Goal: Check status: Check status

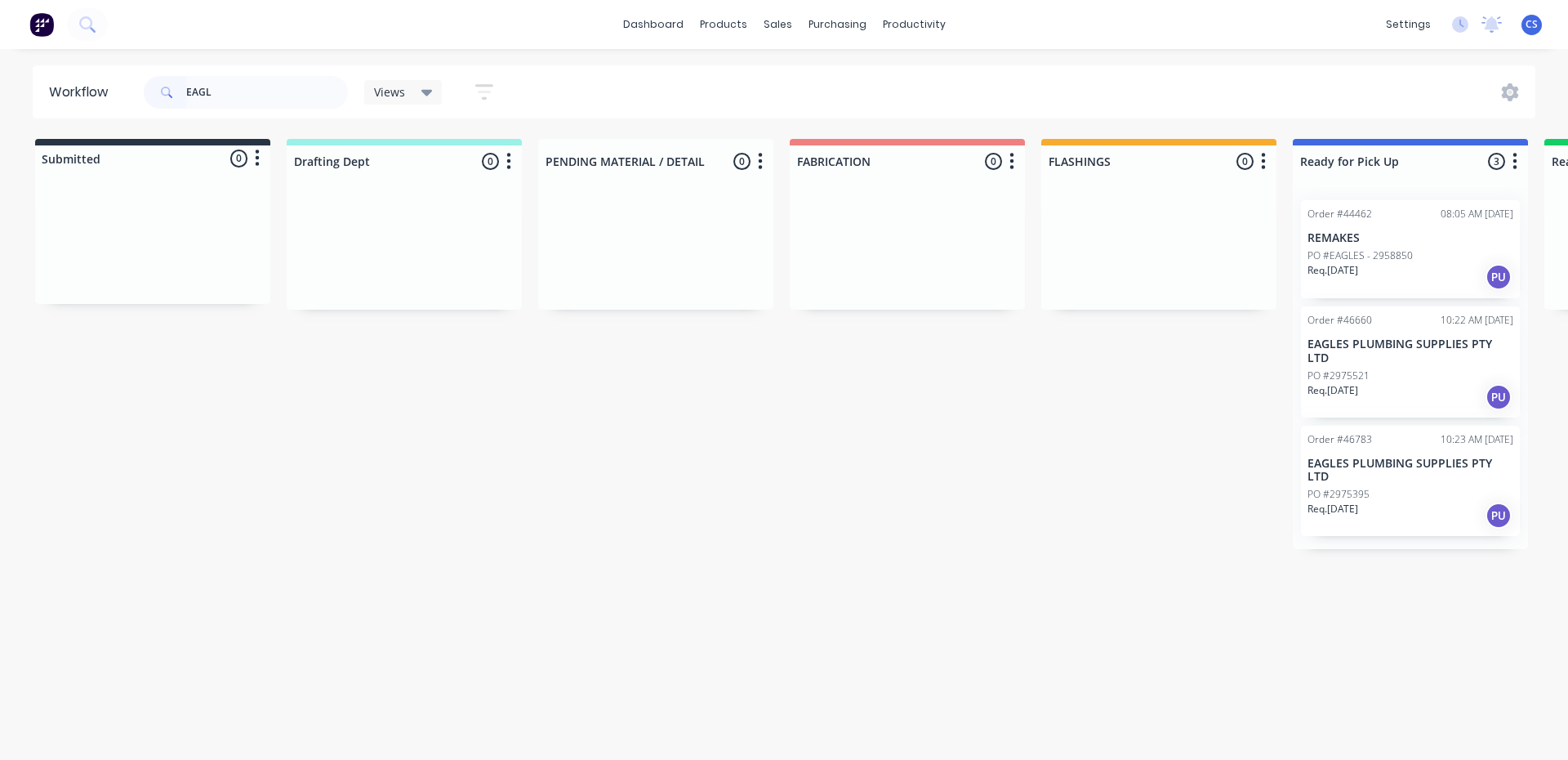
type input "EAGL"
click at [1418, 369] on div "PO #2975521" at bounding box center [1410, 375] width 206 height 14
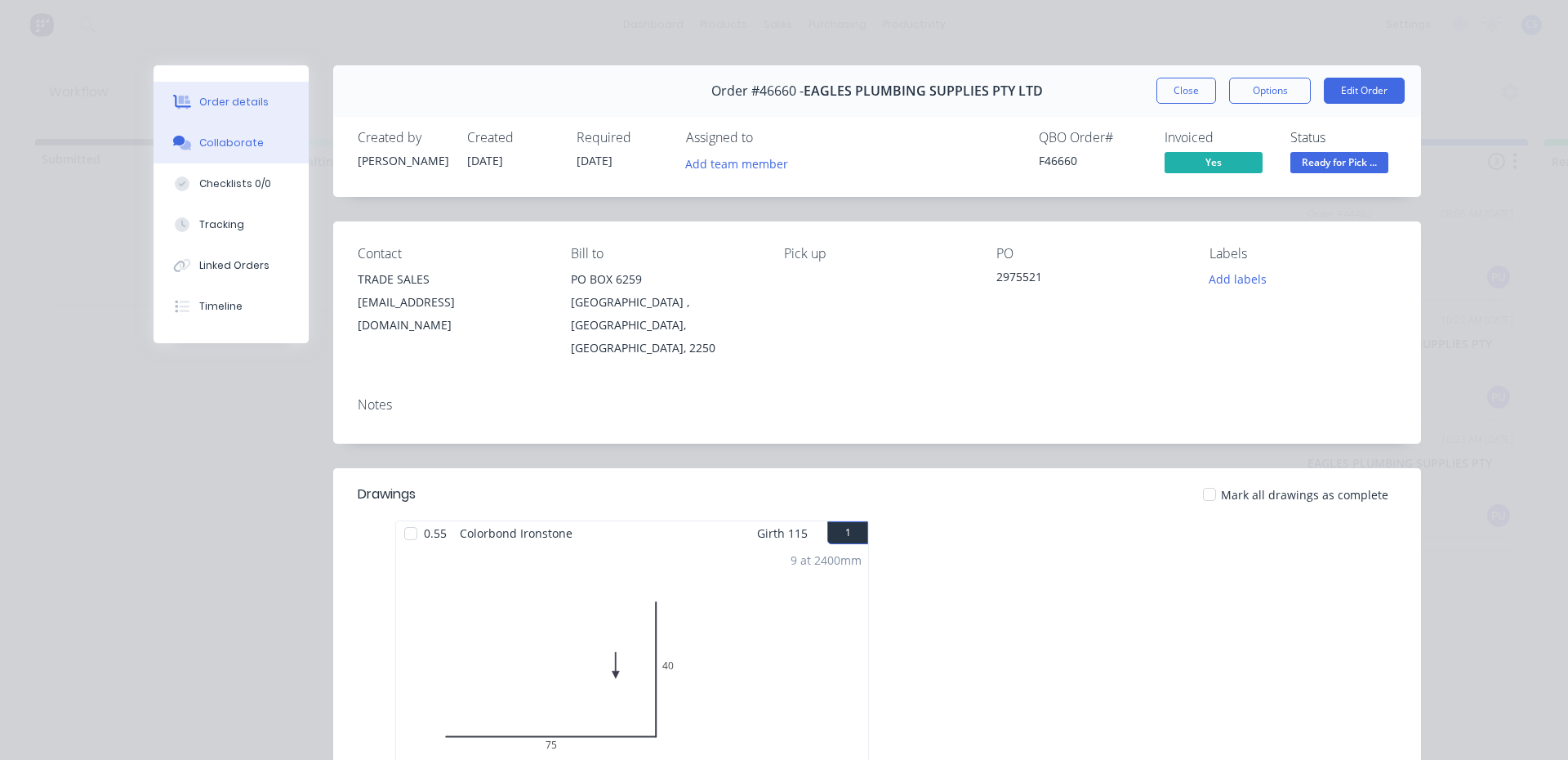
drag, startPoint x: 247, startPoint y: 147, endPoint x: 257, endPoint y: 146, distance: 10.0
click at [247, 146] on div "Collaborate" at bounding box center [231, 143] width 64 height 14
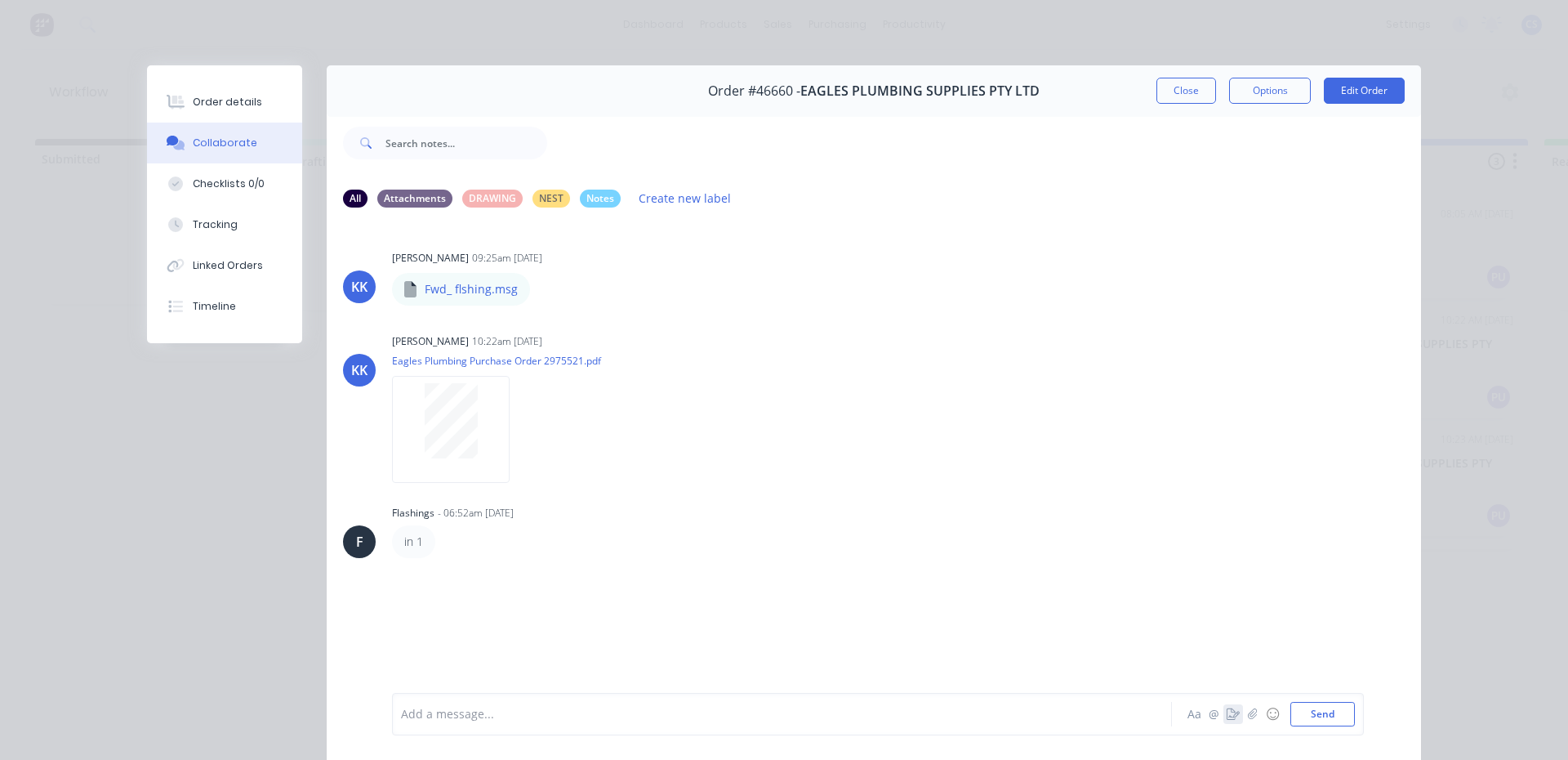
click at [1228, 714] on icon "button" at bounding box center [1234, 714] width 13 height 11
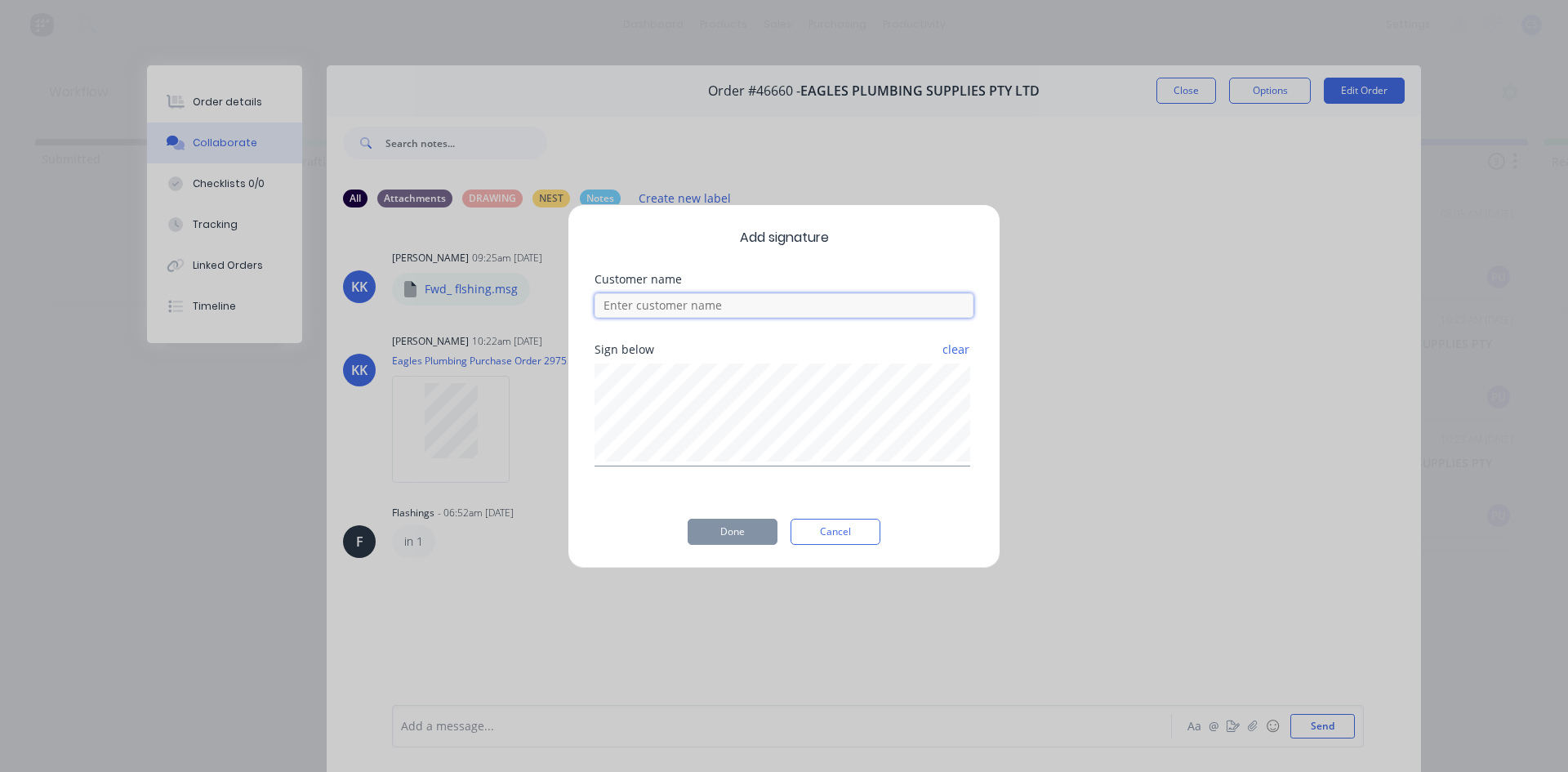
click at [826, 311] on input at bounding box center [784, 306] width 379 height 25
type input "[PERSON_NAME]"
click at [721, 537] on button "Done" at bounding box center [733, 532] width 90 height 26
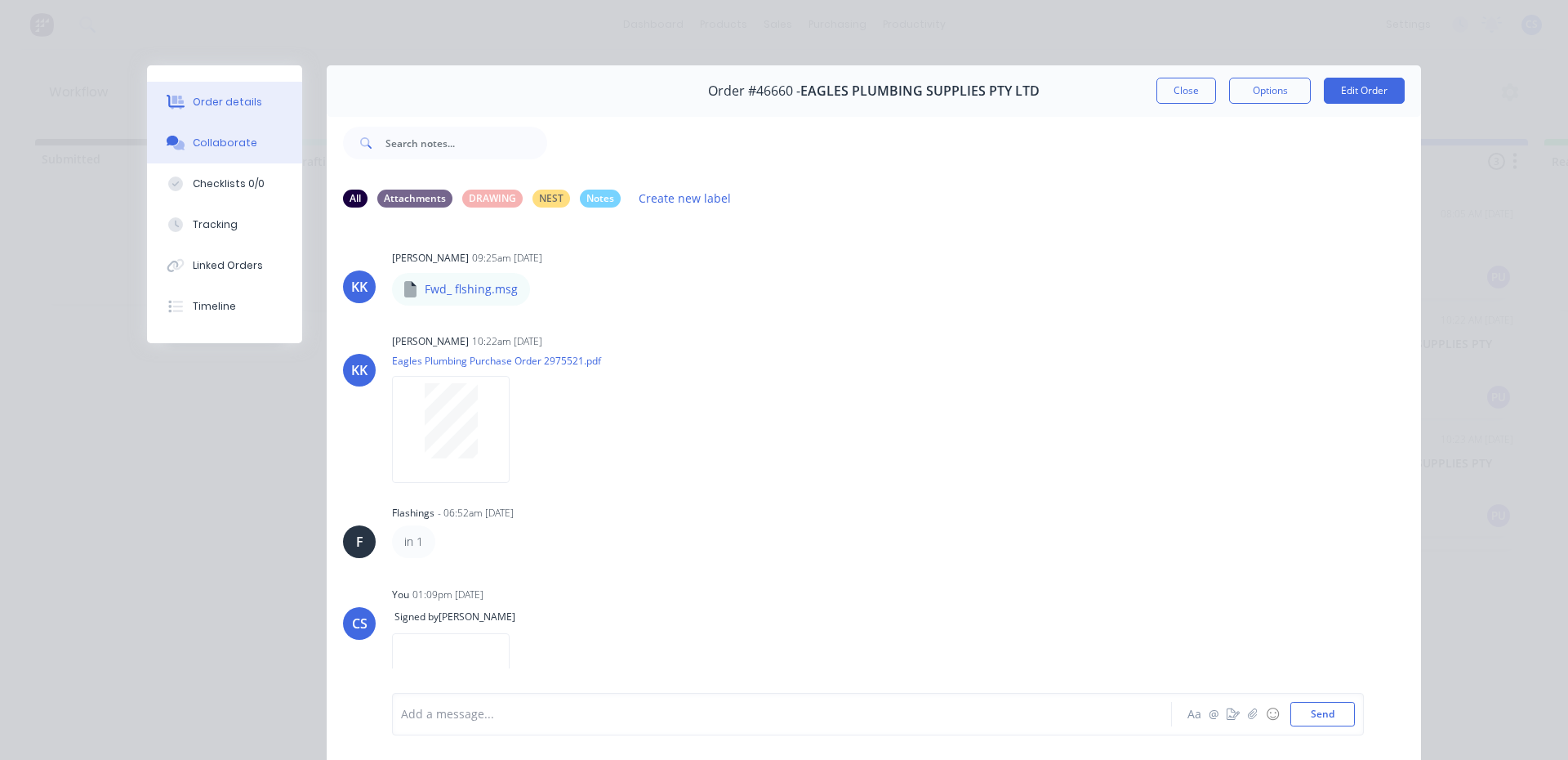
click at [248, 96] on div "Order details" at bounding box center [227, 101] width 70 height 14
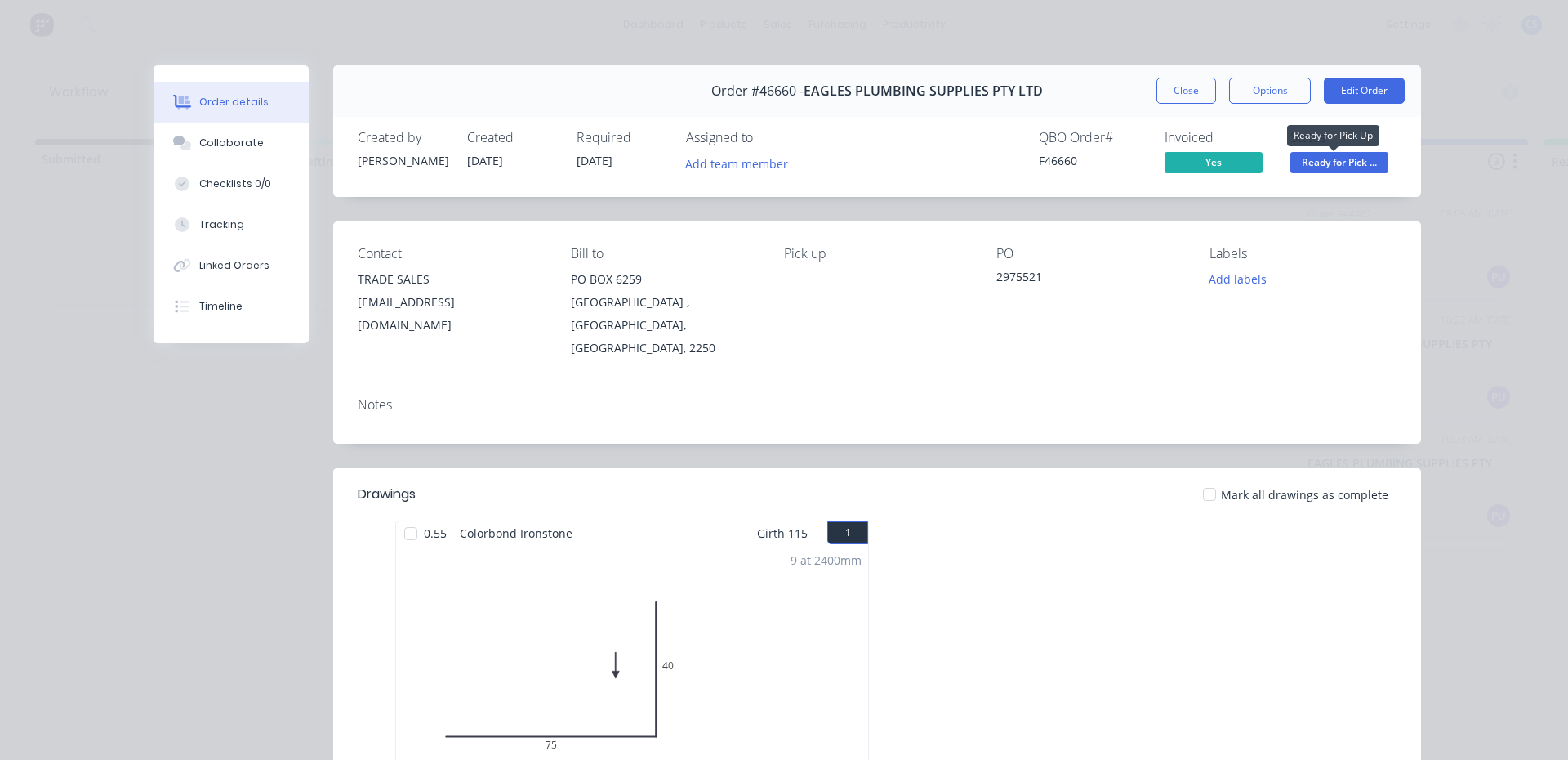
click at [1316, 157] on span "Ready for Pick ..." at bounding box center [1339, 162] width 98 height 20
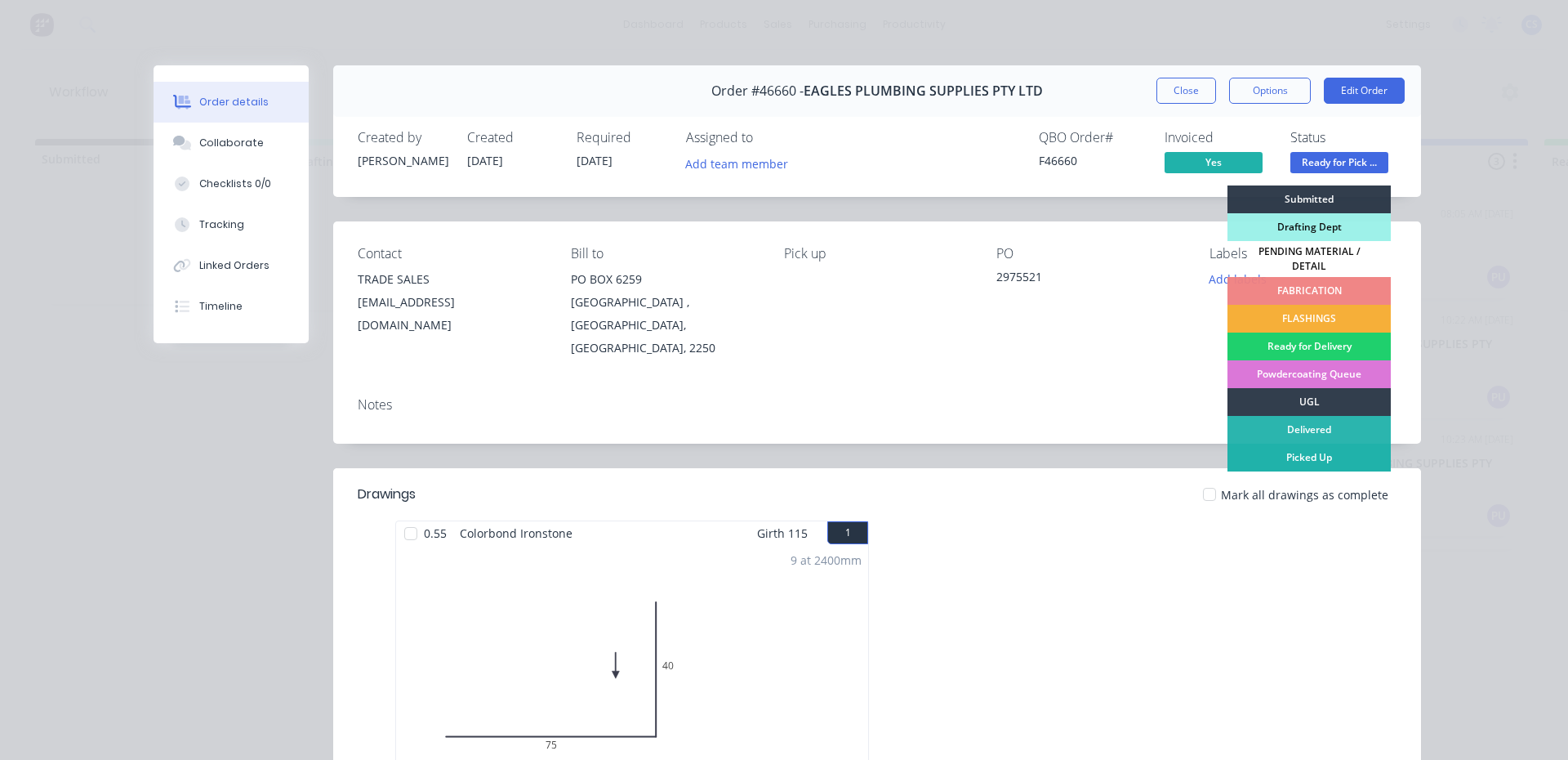
click at [1302, 453] on div "Picked Up" at bounding box center [1310, 457] width 164 height 28
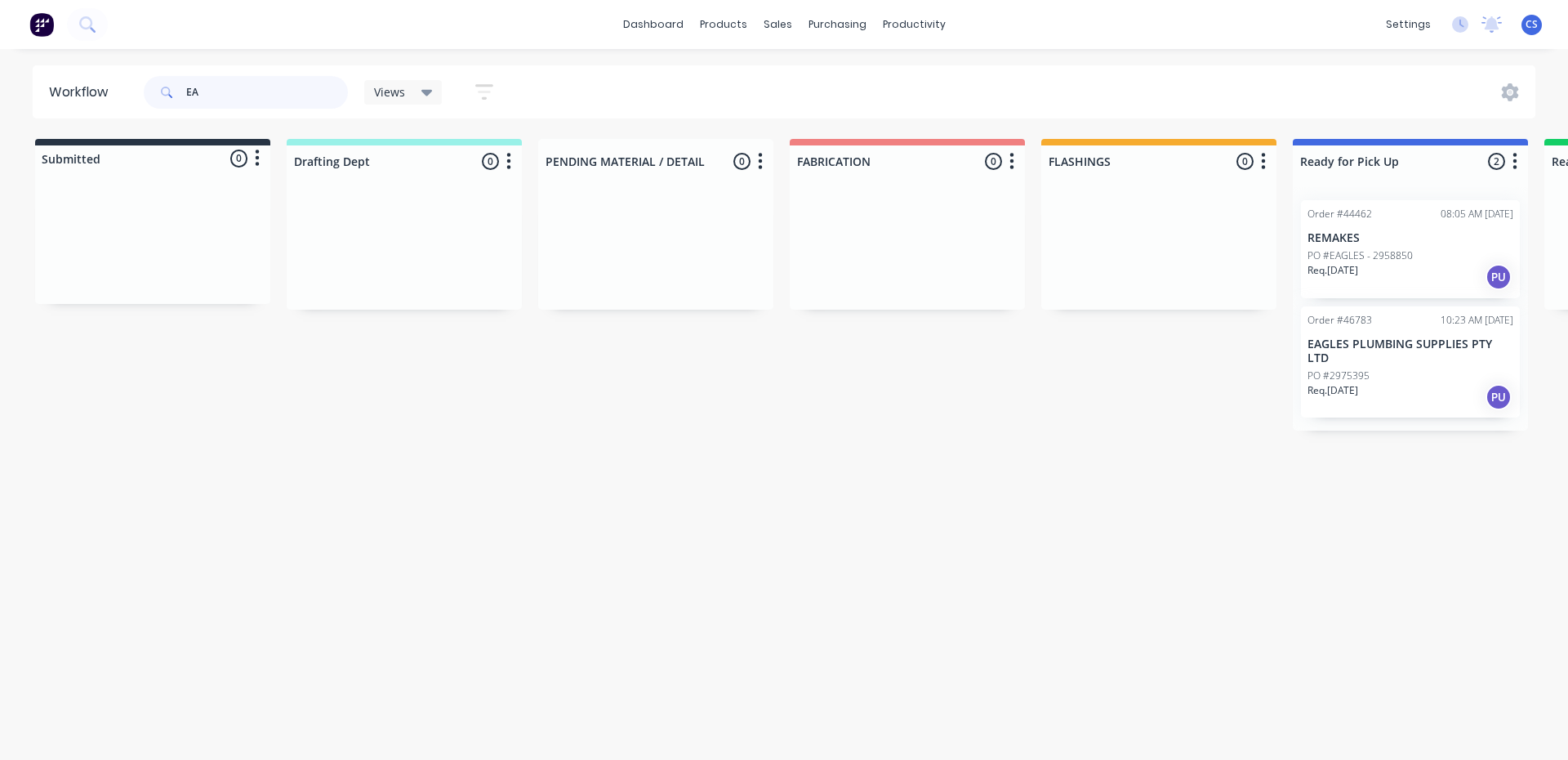
type input "E"
type input "33 ELEC"
click at [1366, 298] on div "PO #33 ELECTRICAL S" at bounding box center [1410, 286] width 206 height 31
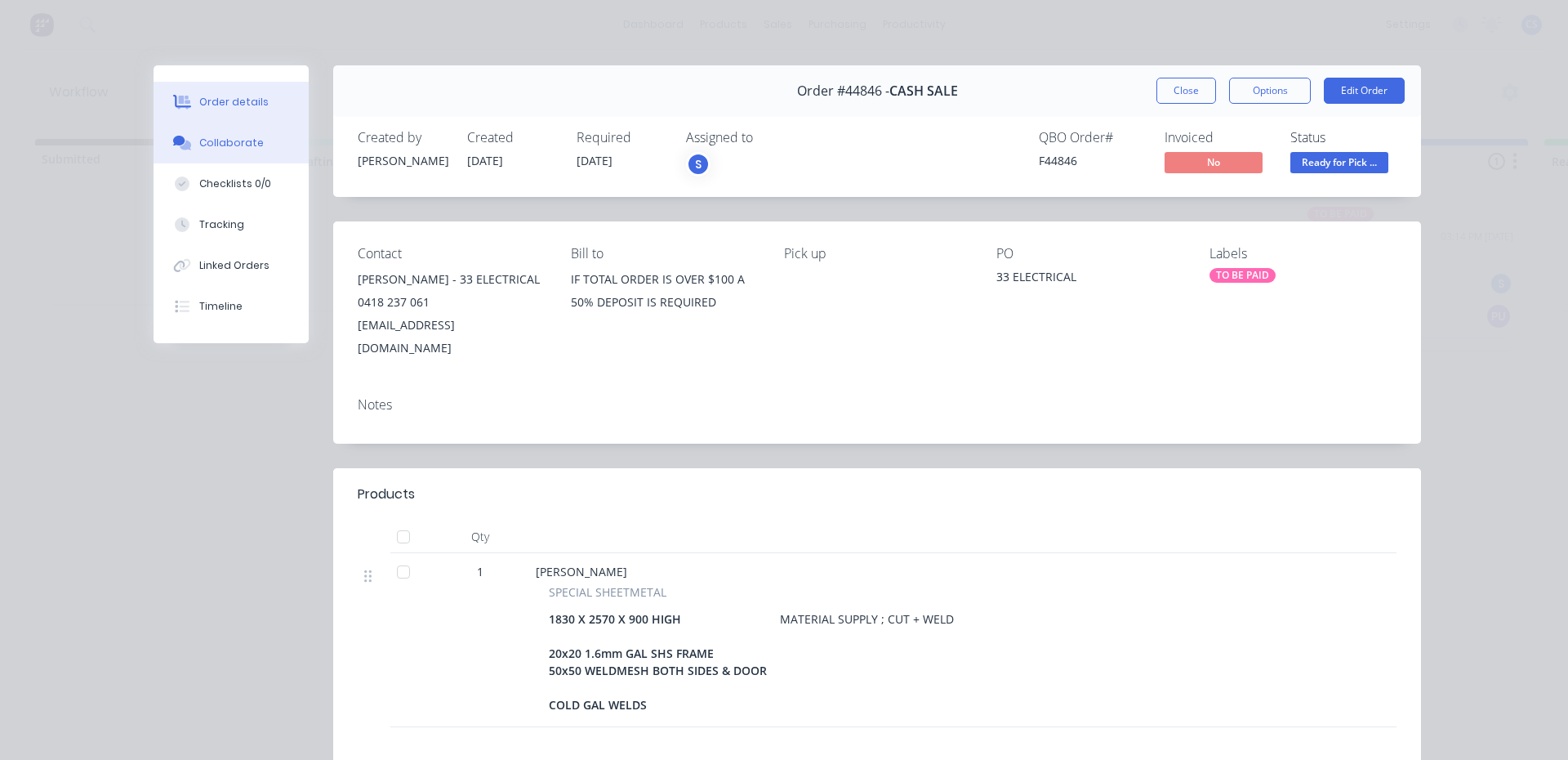
click at [238, 155] on button "Collaborate" at bounding box center [231, 143] width 155 height 41
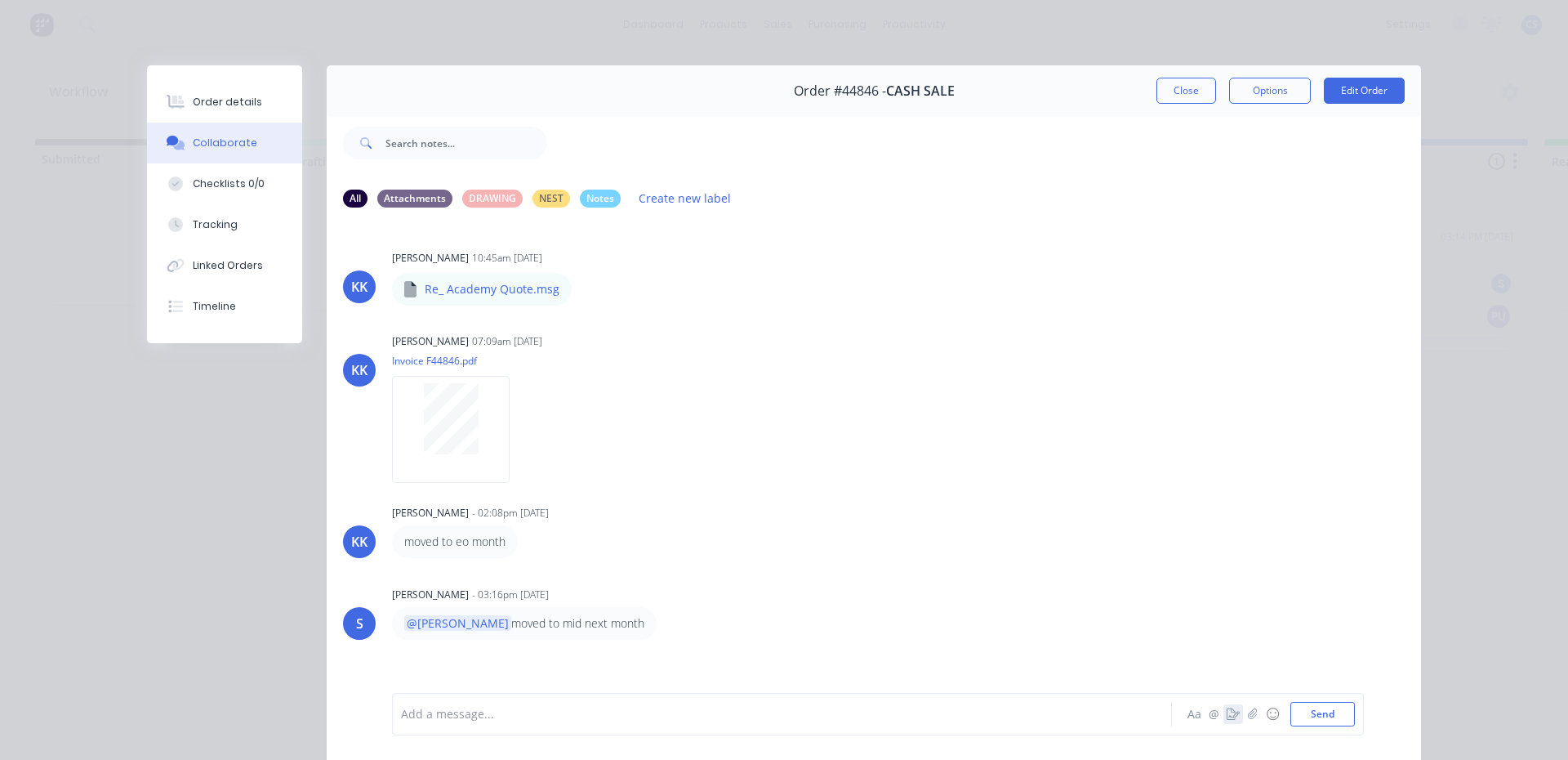
click at [1227, 717] on icon "button" at bounding box center [1234, 714] width 13 height 11
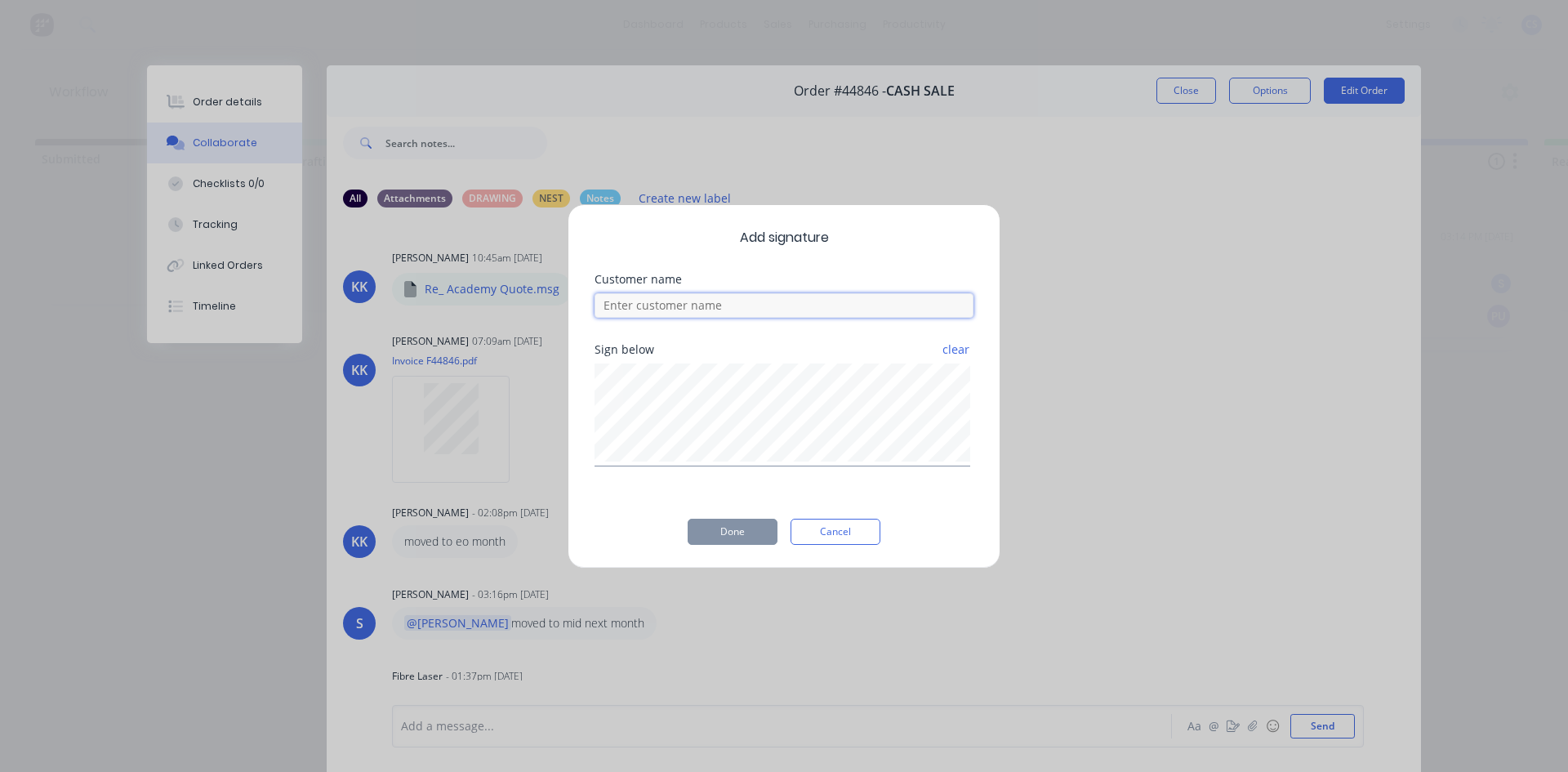
click at [629, 300] on input at bounding box center [784, 306] width 379 height 25
type input "[PERSON_NAME]"
click at [727, 530] on button "Done" at bounding box center [733, 532] width 90 height 26
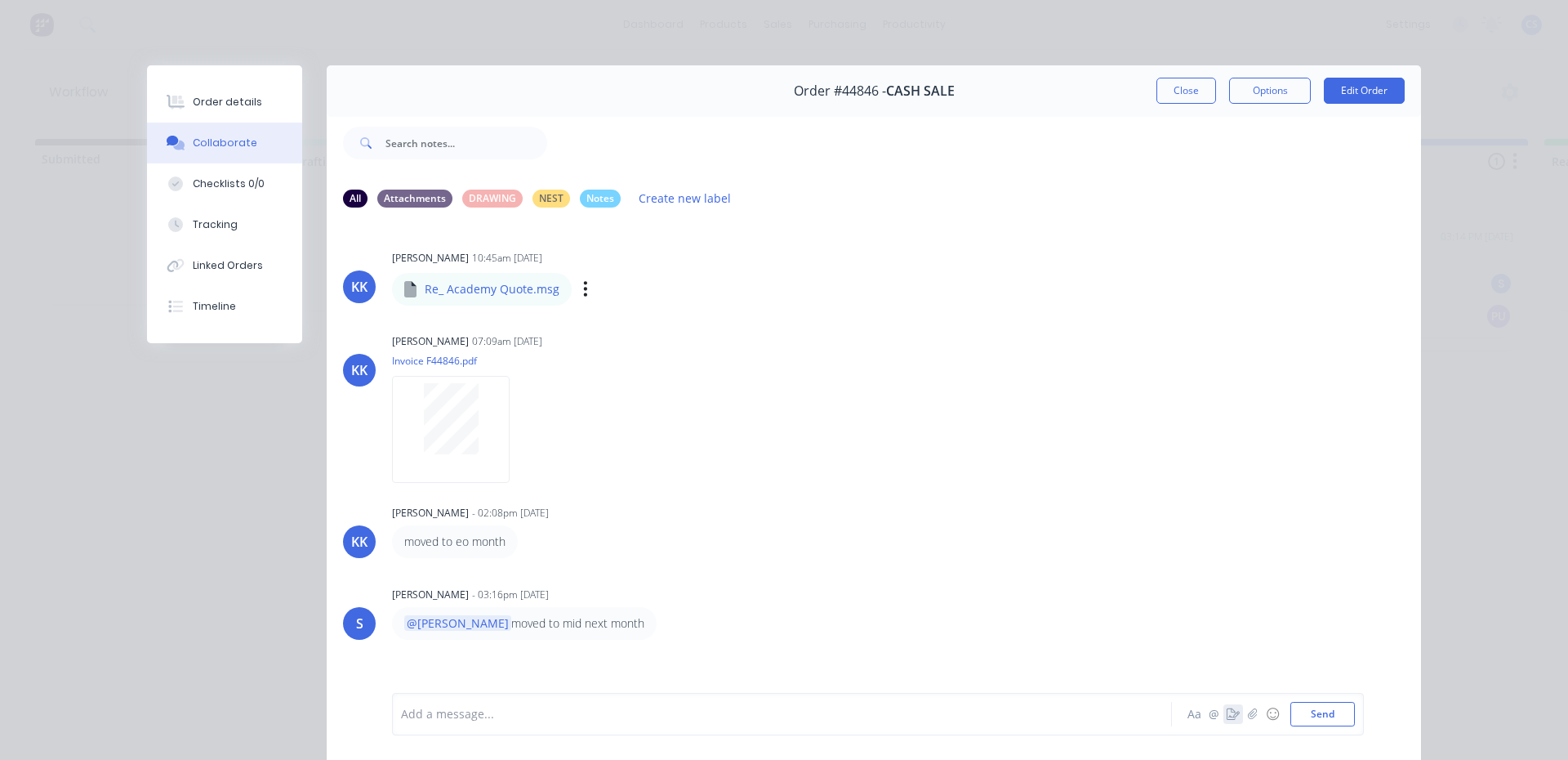
scroll to position [187, 0]
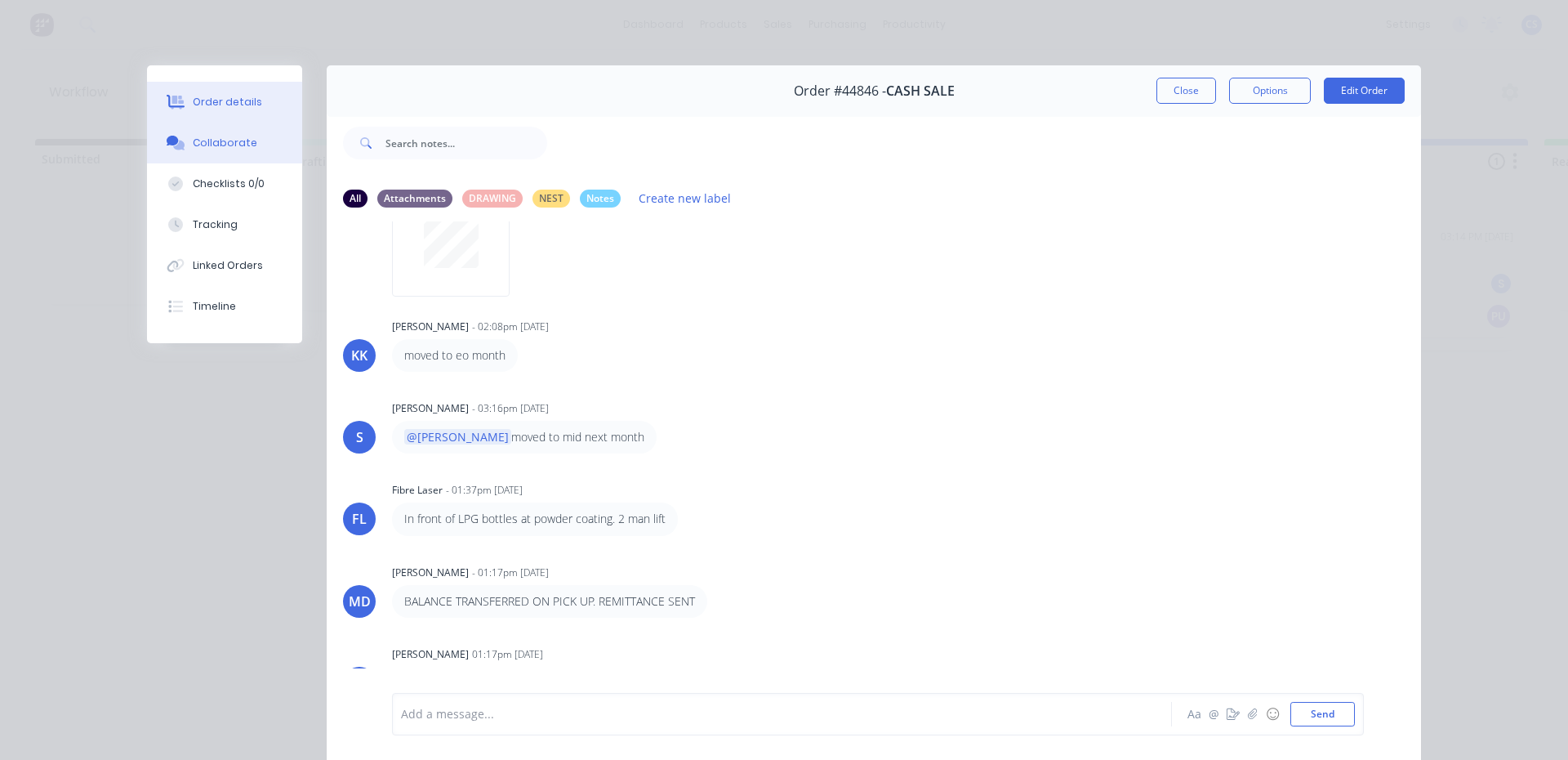
click at [238, 100] on div "Order details" at bounding box center [227, 101] width 70 height 14
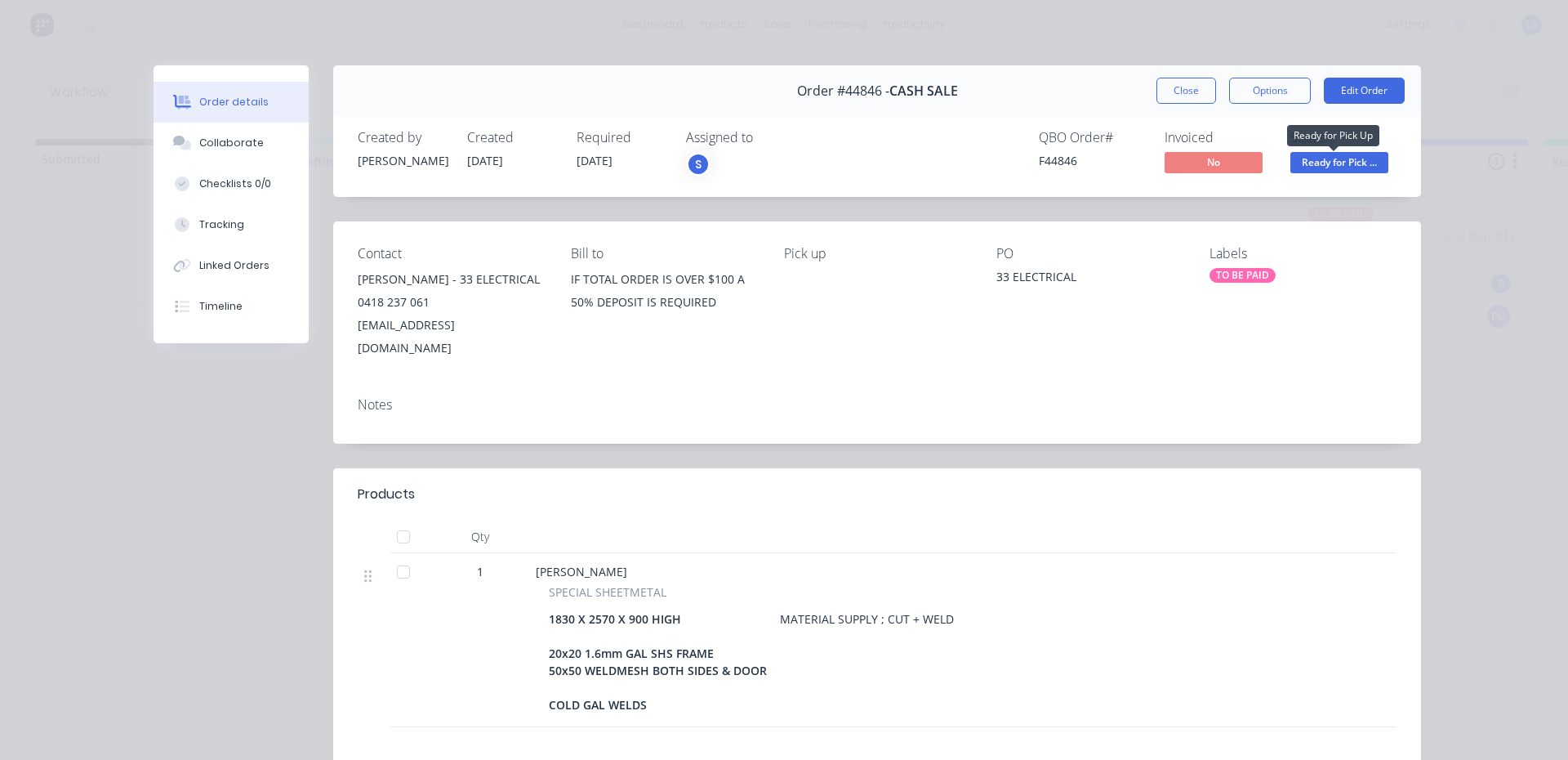
click at [1295, 163] on span "Ready for Pick ..." at bounding box center [1339, 162] width 98 height 20
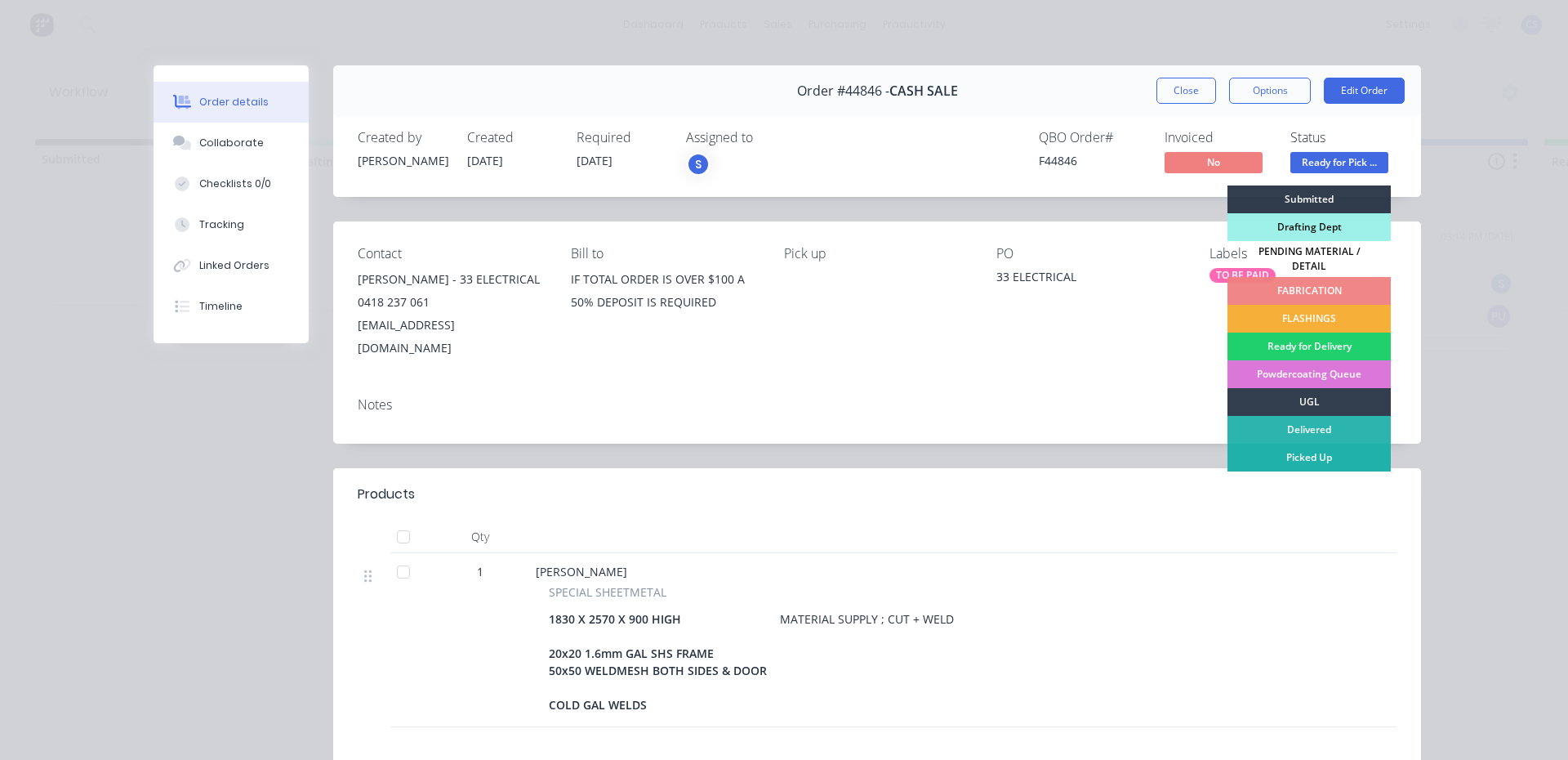
click at [1301, 449] on div "Picked Up" at bounding box center [1310, 457] width 164 height 28
